Goal: Task Accomplishment & Management: Use online tool/utility

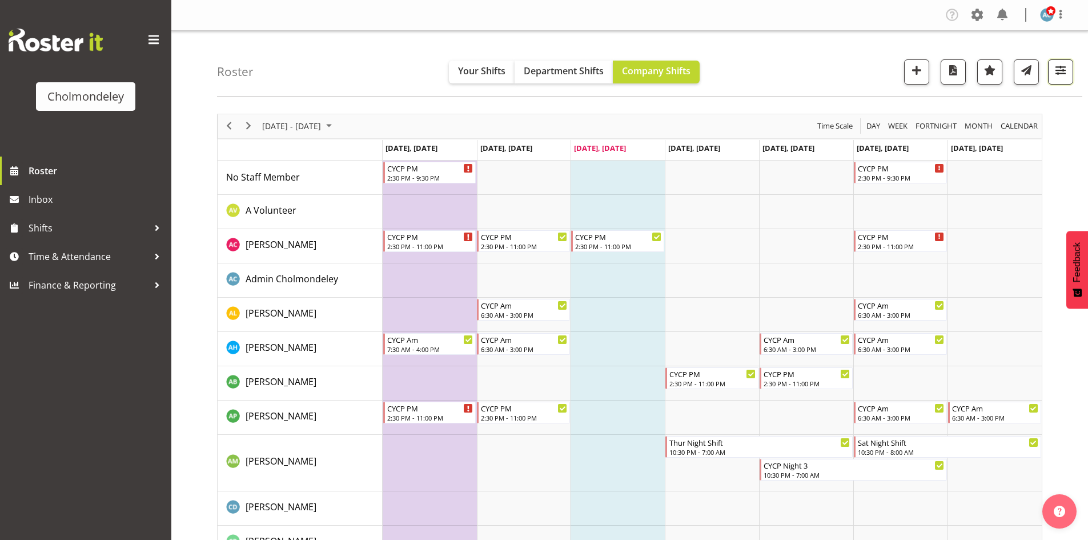
click at [1058, 74] on span "button" at bounding box center [1060, 70] width 15 height 15
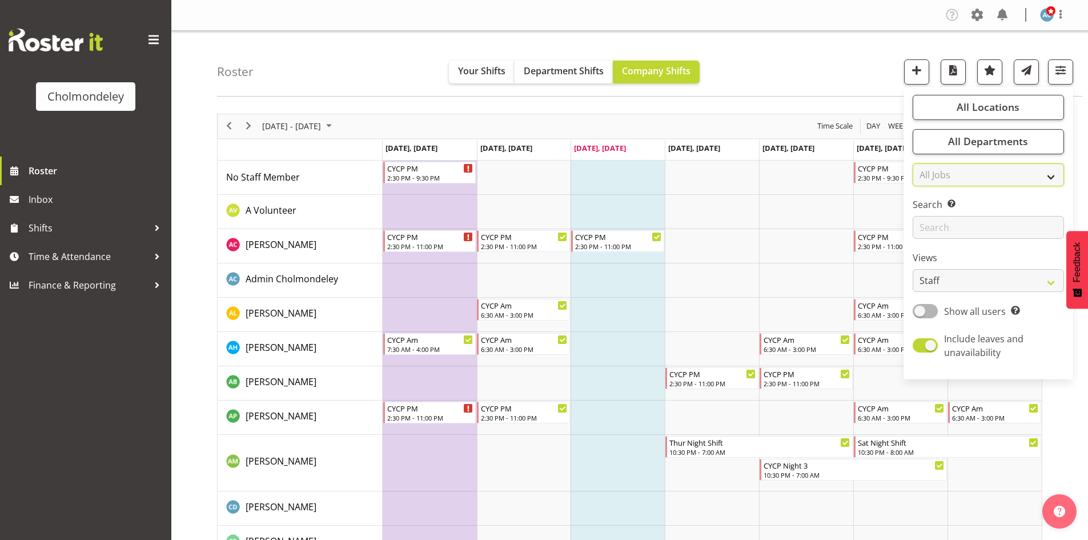
click at [1051, 175] on select "All Jobs All Jobs Team Leader" at bounding box center [988, 174] width 151 height 23
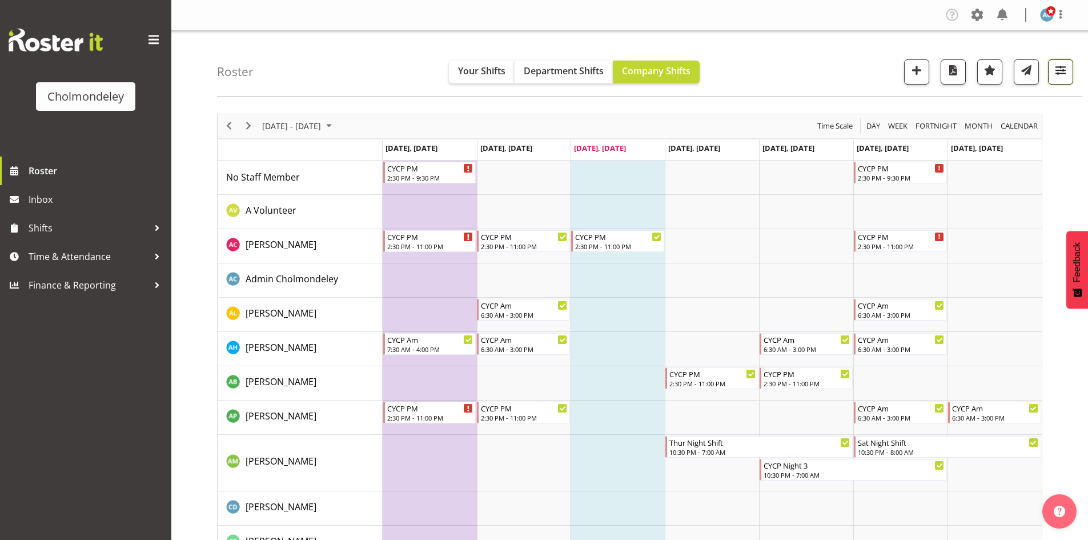
click at [1066, 74] on span "button" at bounding box center [1060, 70] width 15 height 15
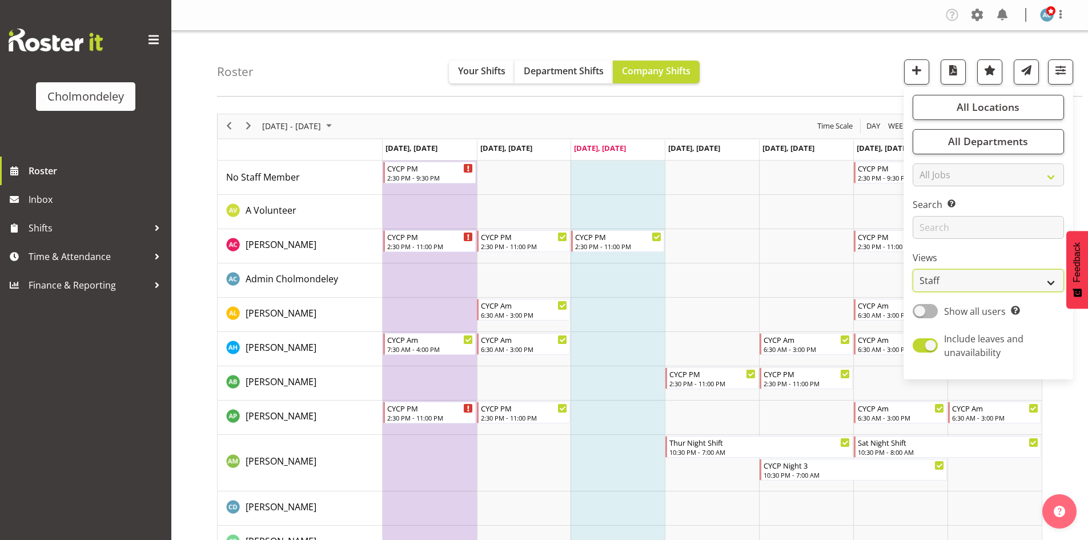
click at [1029, 278] on select "Staff Role Shift - Horizontal Shift - Vertical Staff - Location" at bounding box center [988, 280] width 151 height 23
click at [913, 269] on select "Staff Role Shift - Horizontal Shift - Vertical Staff - Location" at bounding box center [988, 280] width 151 height 23
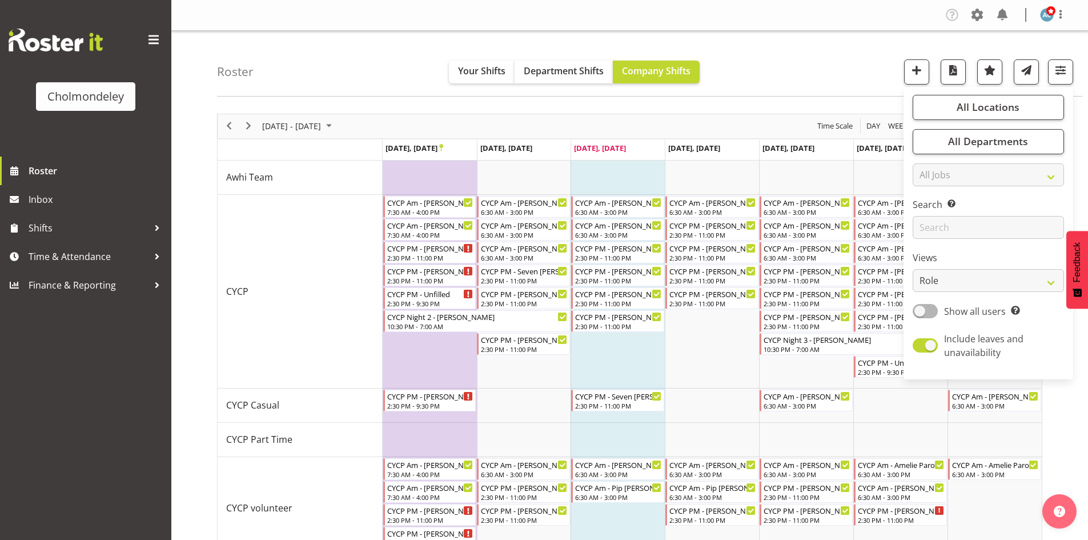
click at [1049, 294] on div "All Locations Clear [GEOGRAPHIC_DATA] Select All Deselect All All Departments C…" at bounding box center [989, 232] width 170 height 283
click at [1039, 283] on select "Staff Role Shift - Horizontal Shift - Vertical Staff - Location" at bounding box center [988, 280] width 151 height 23
click at [913, 269] on select "Staff Role Shift - Horizontal Shift - Vertical Staff - Location" at bounding box center [988, 280] width 151 height 23
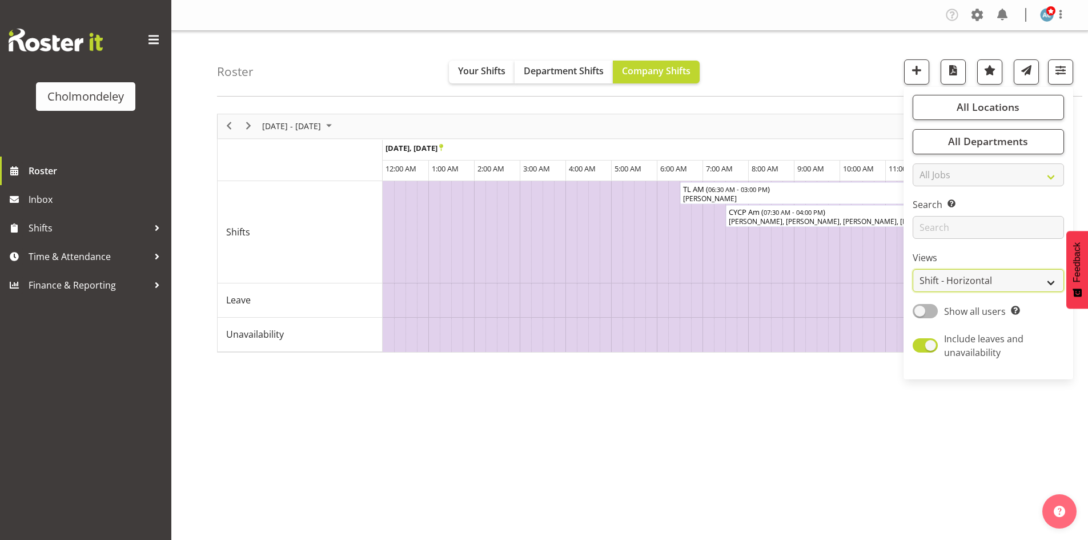
click at [989, 283] on select "Staff Role Shift - Horizontal Shift - Vertical Staff - Location" at bounding box center [988, 280] width 151 height 23
click at [913, 269] on select "Staff Role Shift - Horizontal Shift - Vertical Staff - Location" at bounding box center [988, 280] width 151 height 23
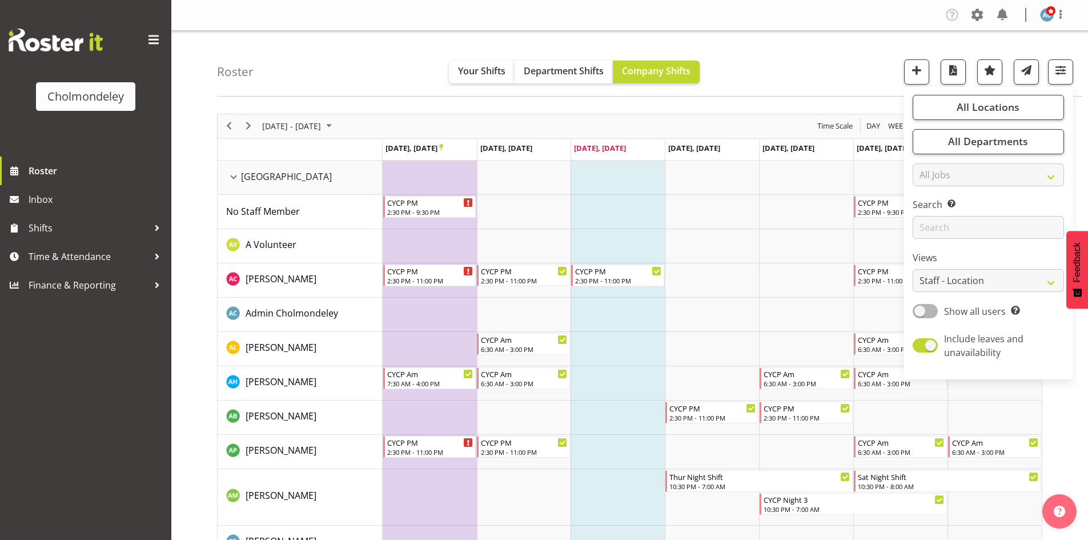
click at [831, 53] on div "Roster Your Shifts Department Shifts Company Shifts All Locations [GEOGRAPHIC_D…" at bounding box center [649, 64] width 865 height 66
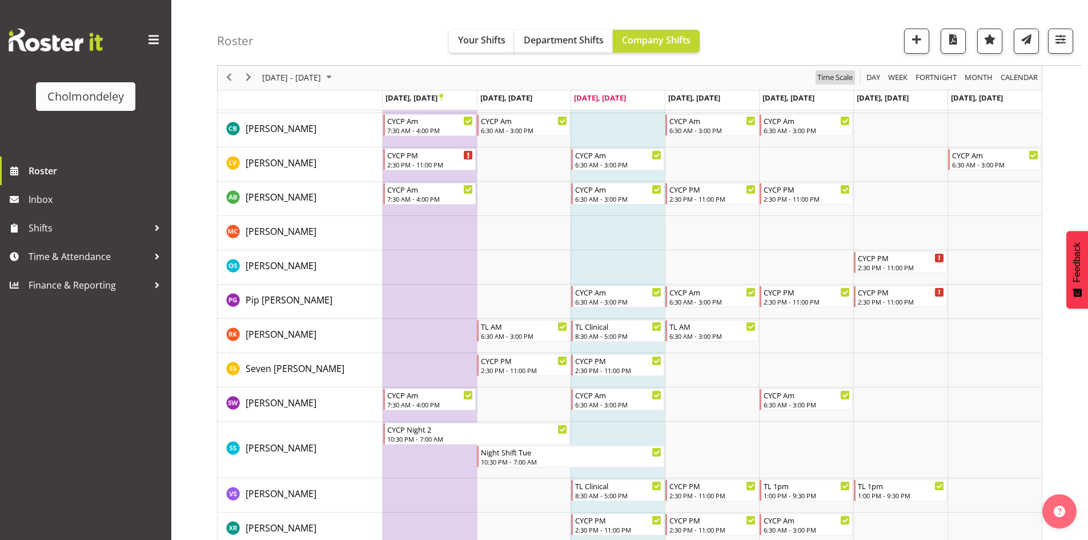
scroll to position [1021, 0]
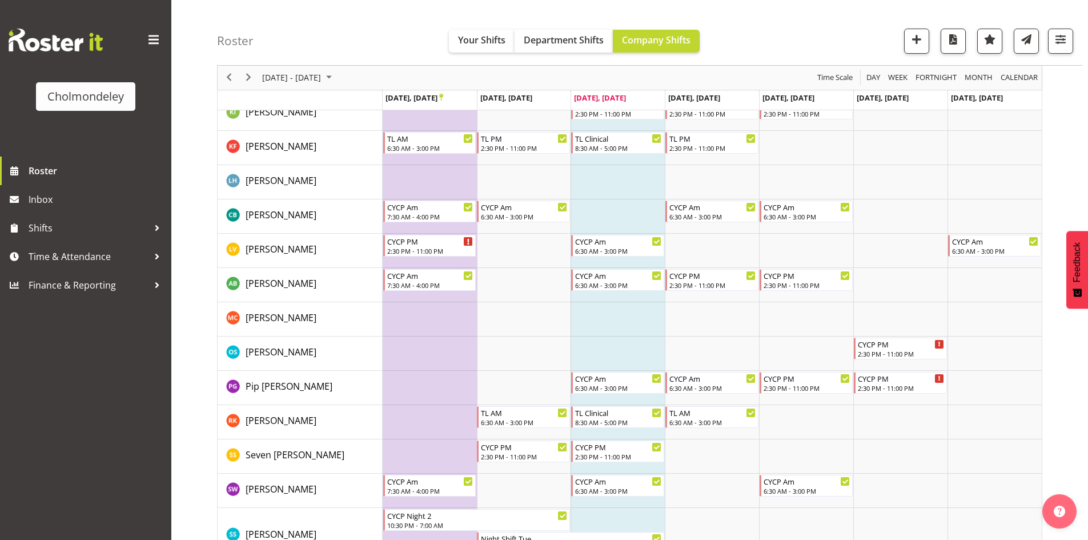
scroll to position [850, 0]
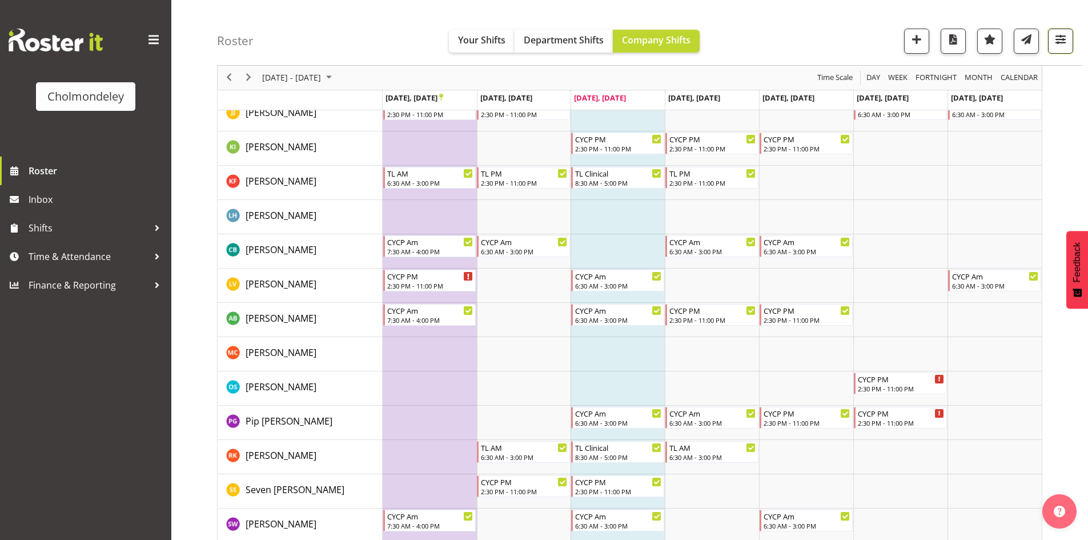
click at [1063, 44] on span "button" at bounding box center [1060, 39] width 15 height 15
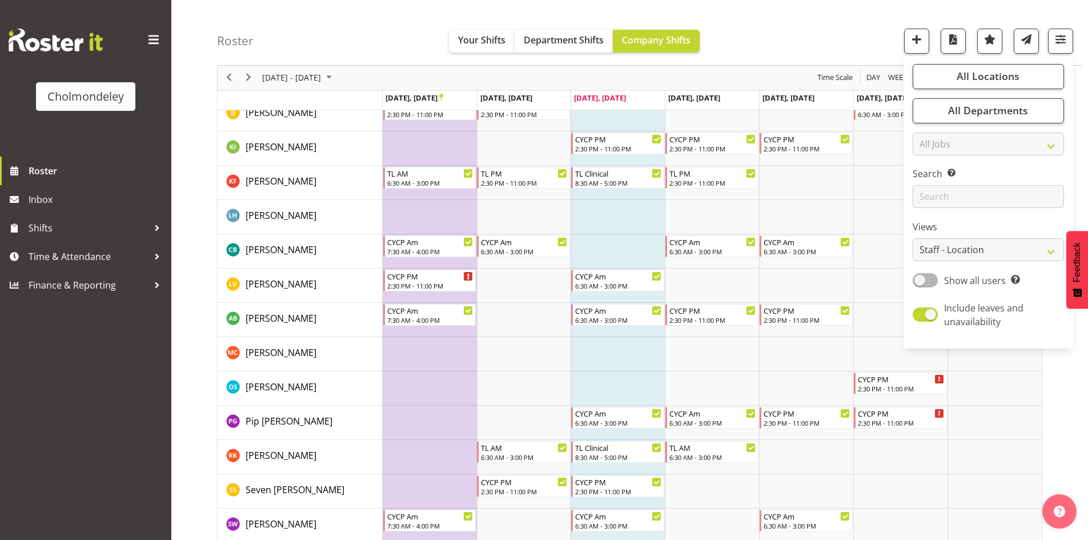
click at [970, 237] on div "Views Staff Role Shift - Horizontal Shift - Vertical Staff - Location" at bounding box center [988, 240] width 151 height 41
click at [970, 242] on select "Staff Role Shift - Horizontal Shift - Vertical Staff - Location" at bounding box center [988, 250] width 151 height 23
select select "shift"
click at [913, 247] on select "Staff Role Shift - Horizontal Shift - Vertical Staff - Location" at bounding box center [988, 250] width 151 height 23
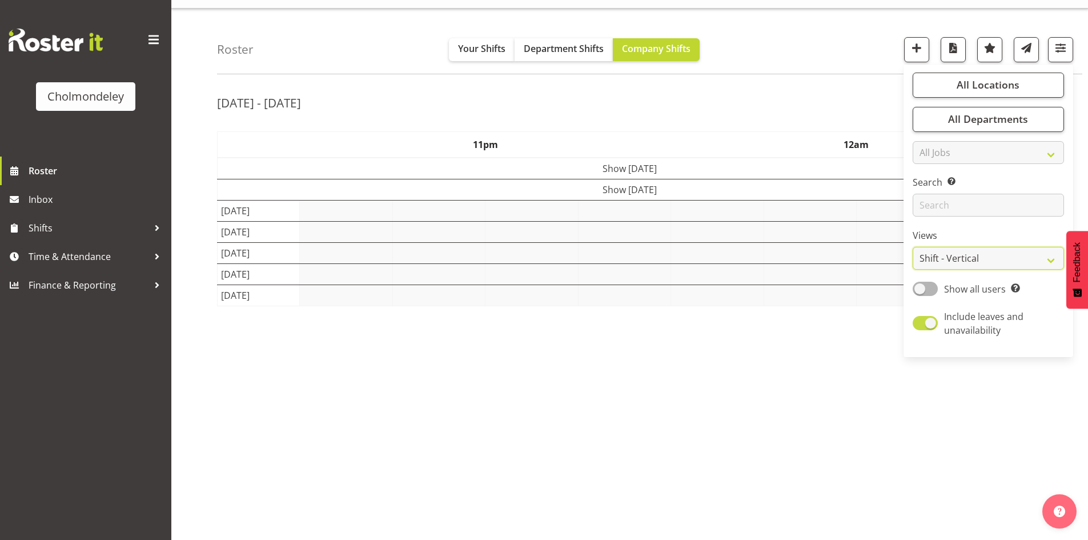
scroll to position [22, 0]
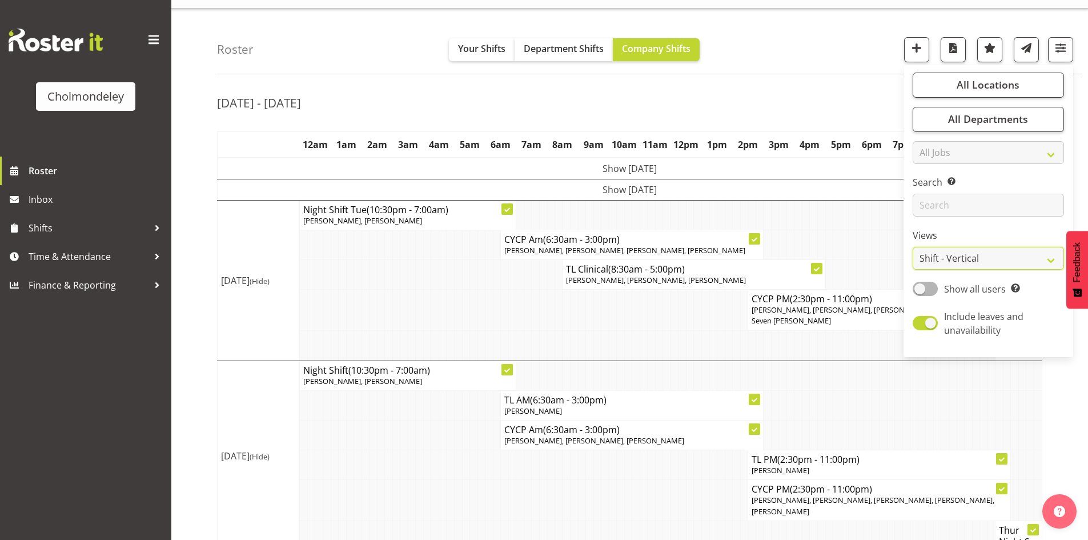
scroll to position [390, 0]
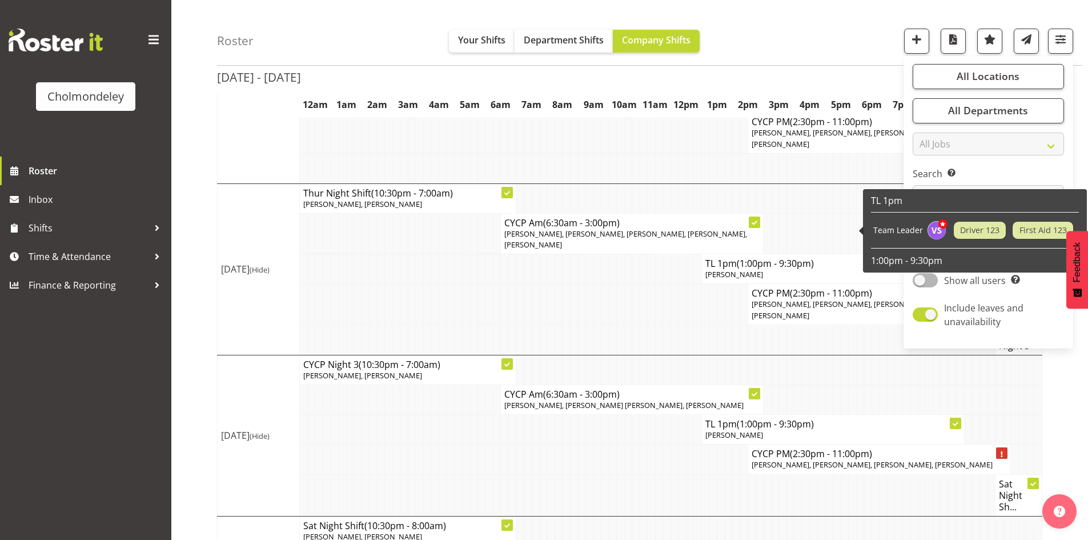
click at [826, 153] on td at bounding box center [829, 168] width 8 height 30
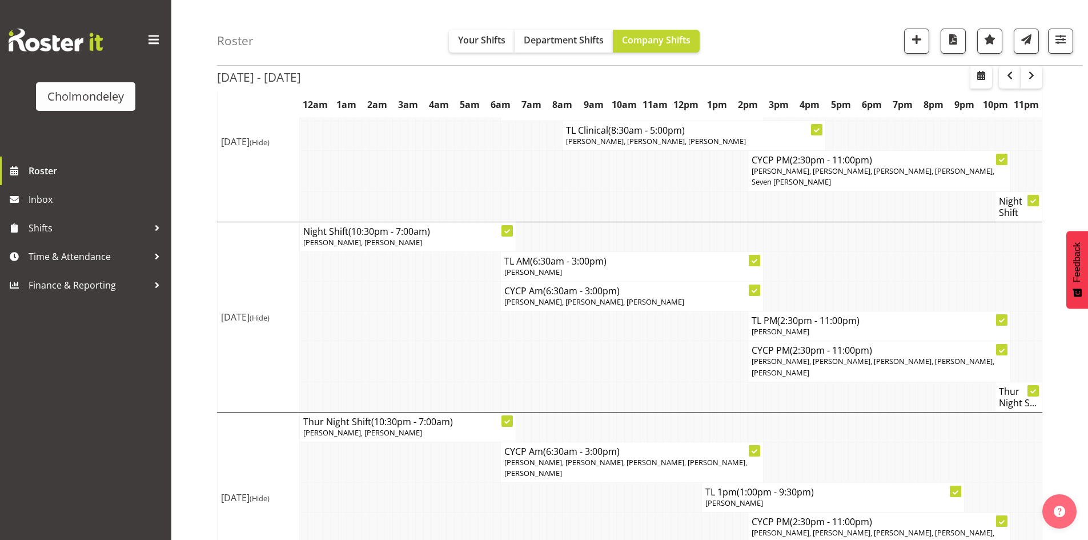
scroll to position [104, 0]
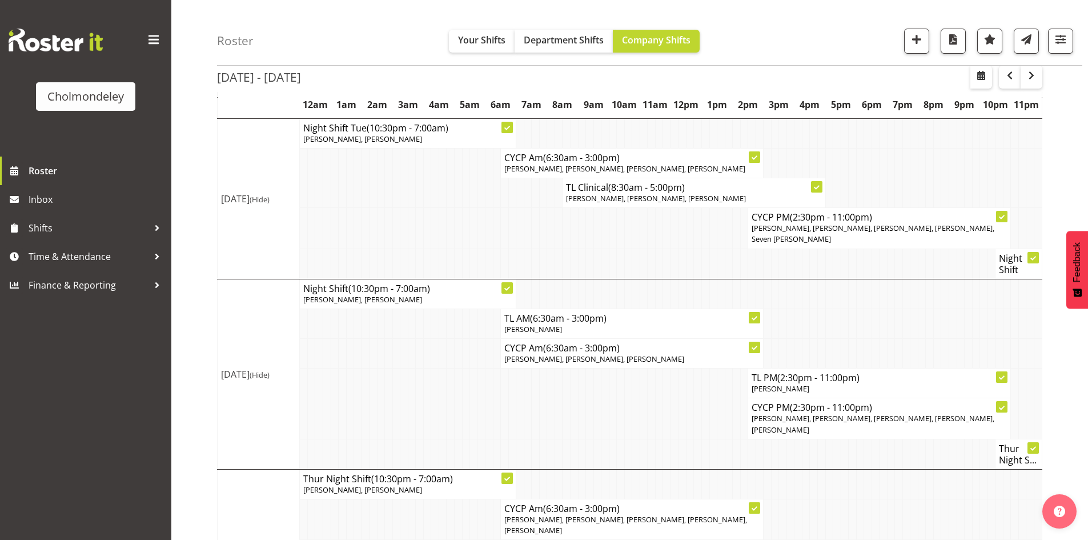
click at [200, 270] on div "Roster Your Shifts Department Shifts Company Shifts All Locations [GEOGRAPHIC_D…" at bounding box center [629, 398] width 917 height 943
click at [207, 268] on div "Roster Your Shifts Department Shifts Company Shifts All Locations [GEOGRAPHIC_D…" at bounding box center [629, 398] width 917 height 943
